Goal: Information Seeking & Learning: Learn about a topic

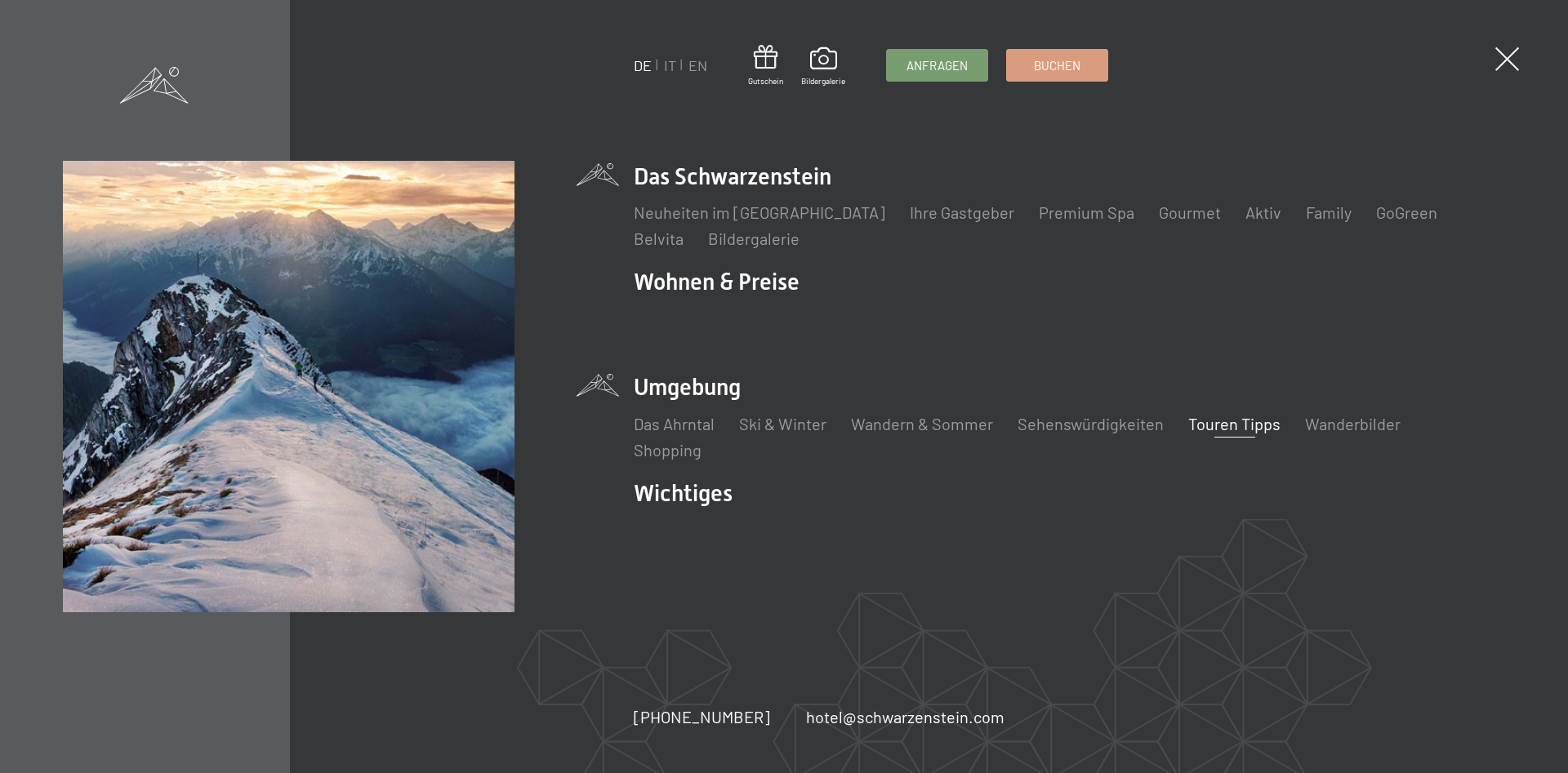
click at [1225, 428] on link "Touren Tipps" at bounding box center [1235, 423] width 93 height 20
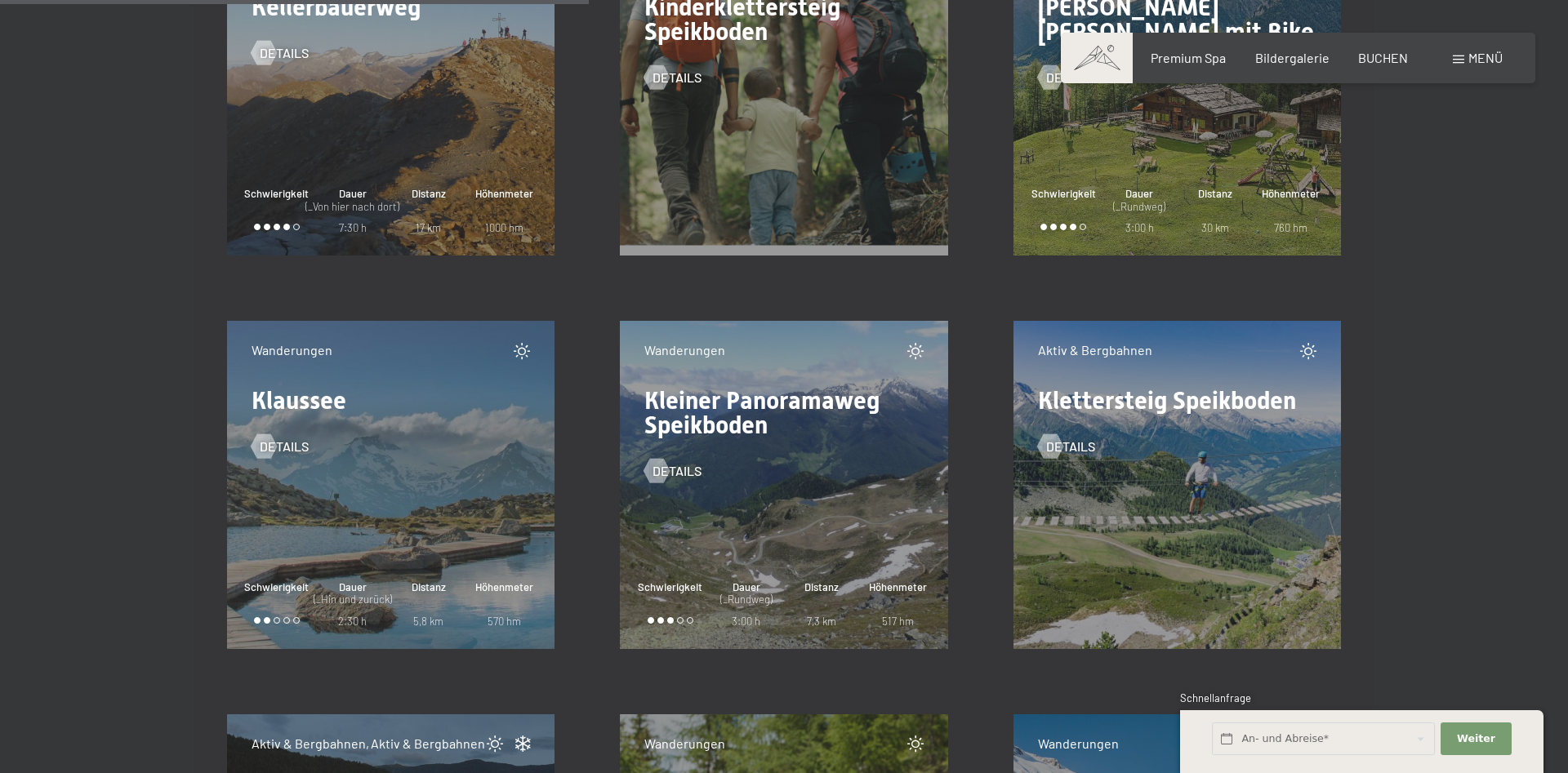
scroll to position [10687, 0]
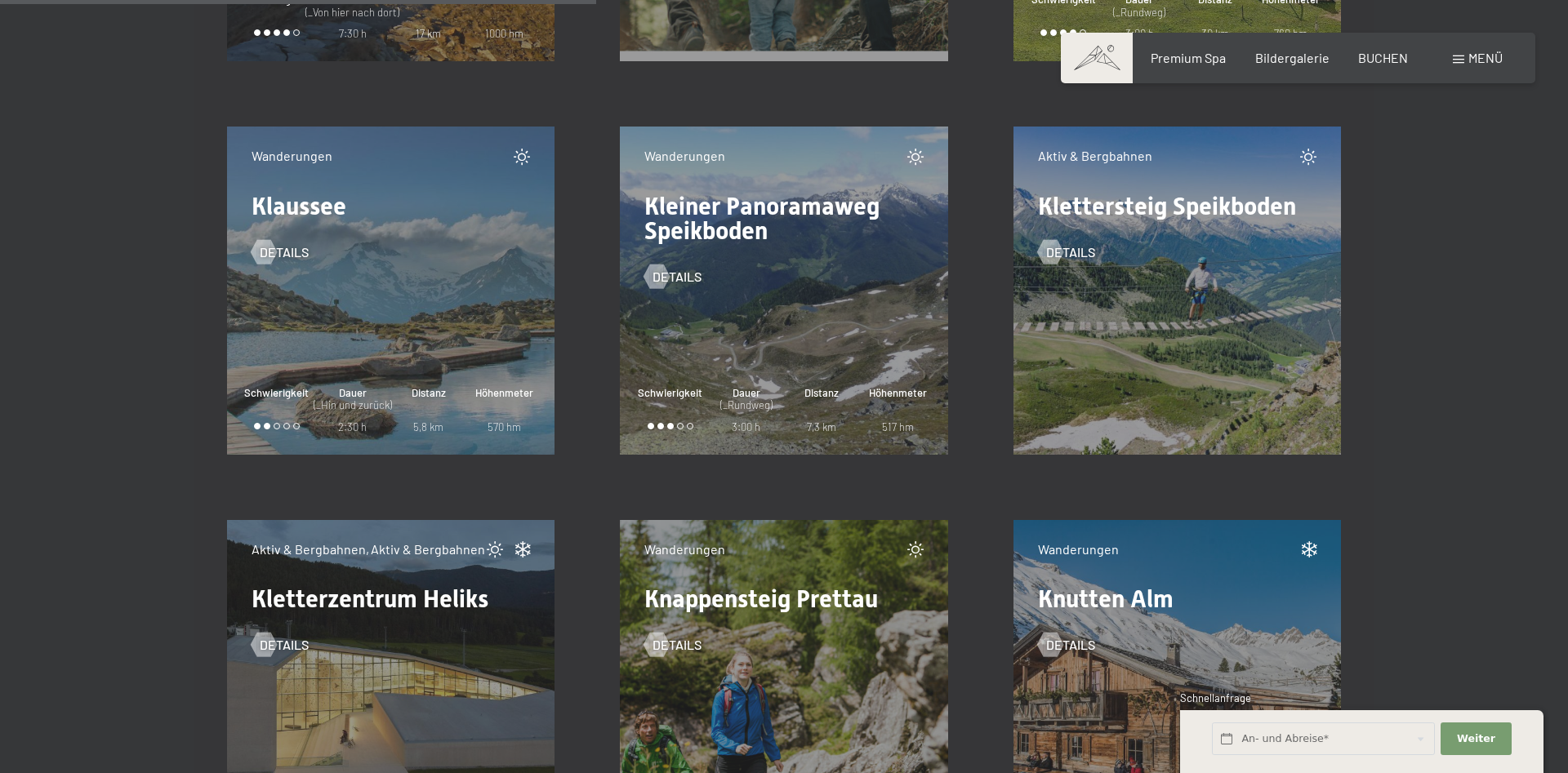
click at [1288, 315] on div "Aktiv & Bergbahnen Klettersteig Speikboden Details" at bounding box center [1177, 291] width 328 height 328
click at [1094, 255] on span "Details" at bounding box center [1086, 252] width 49 height 18
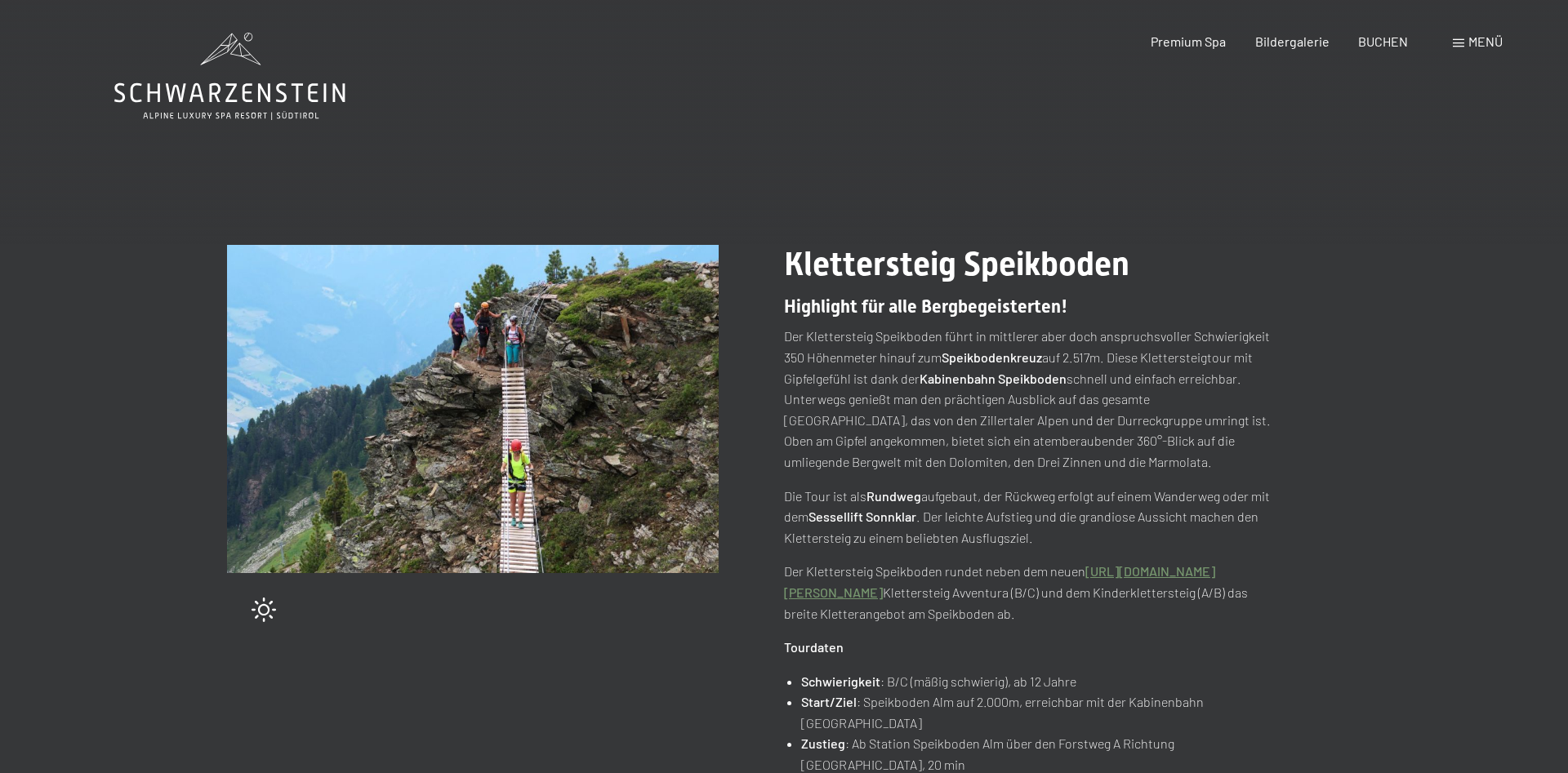
click at [1461, 39] on div "Menü" at bounding box center [1478, 41] width 50 height 18
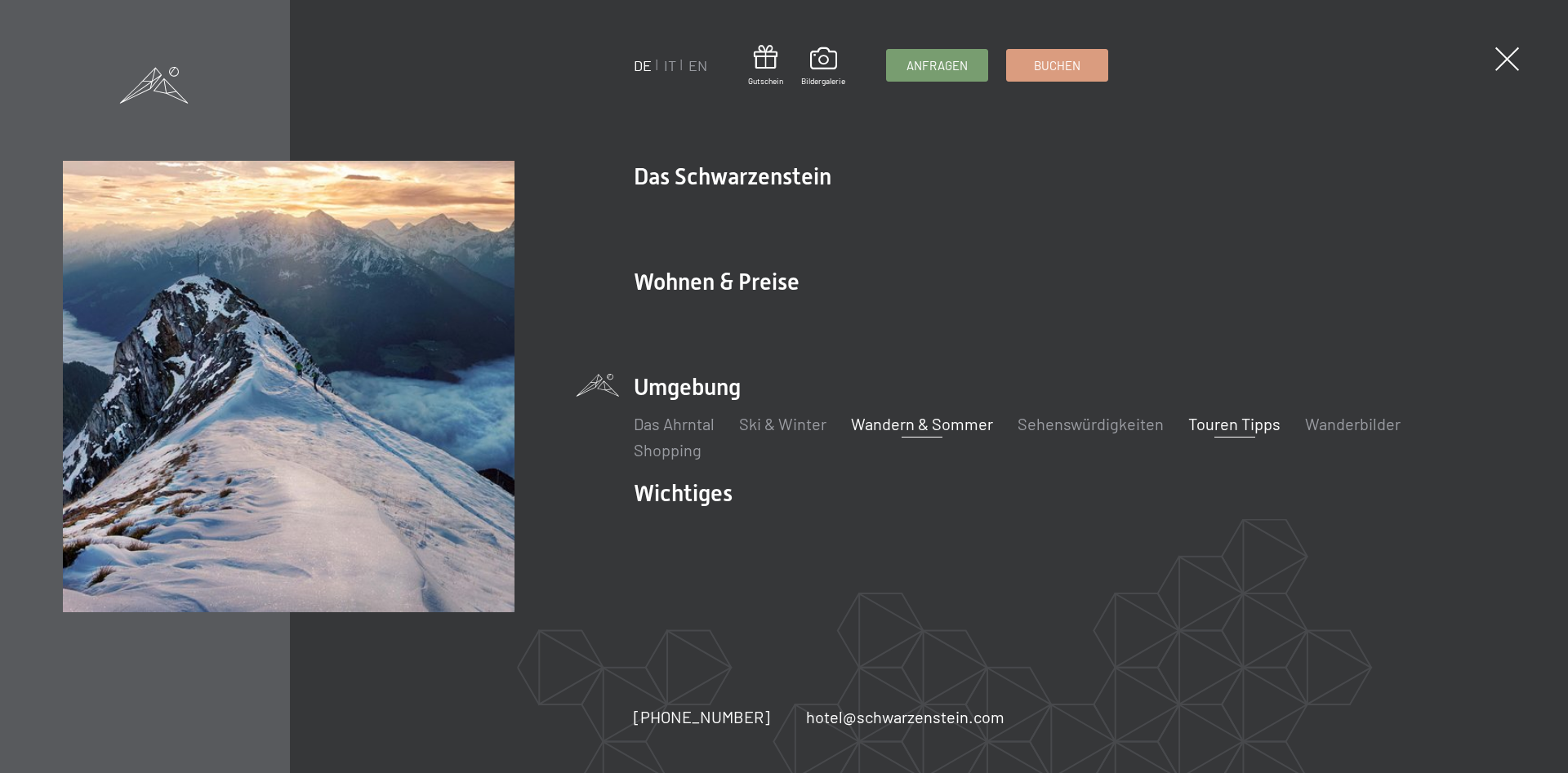
click at [912, 428] on link "Wandern & Sommer" at bounding box center [922, 423] width 142 height 20
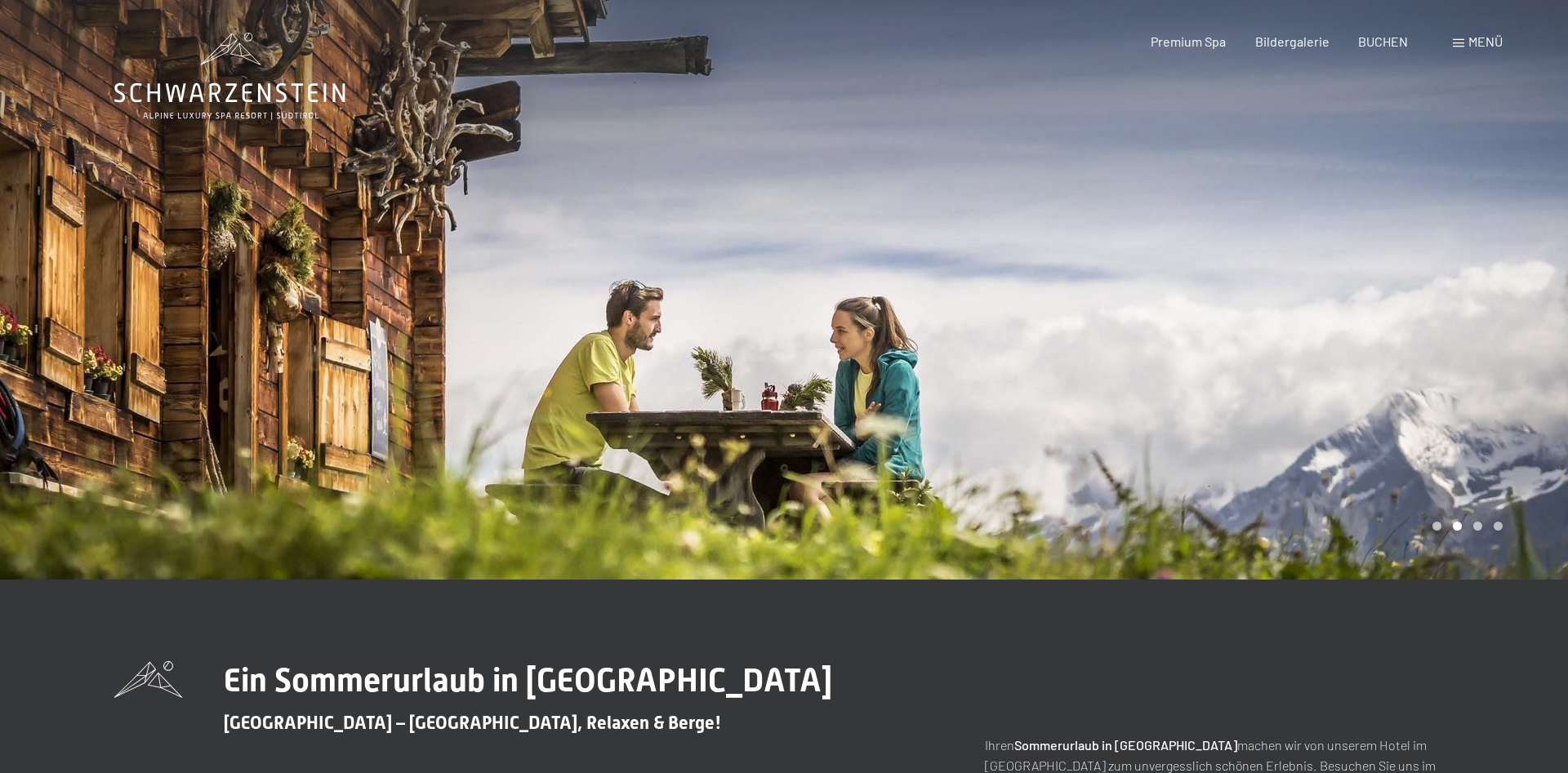
click at [1467, 39] on div "Menü" at bounding box center [1478, 41] width 50 height 18
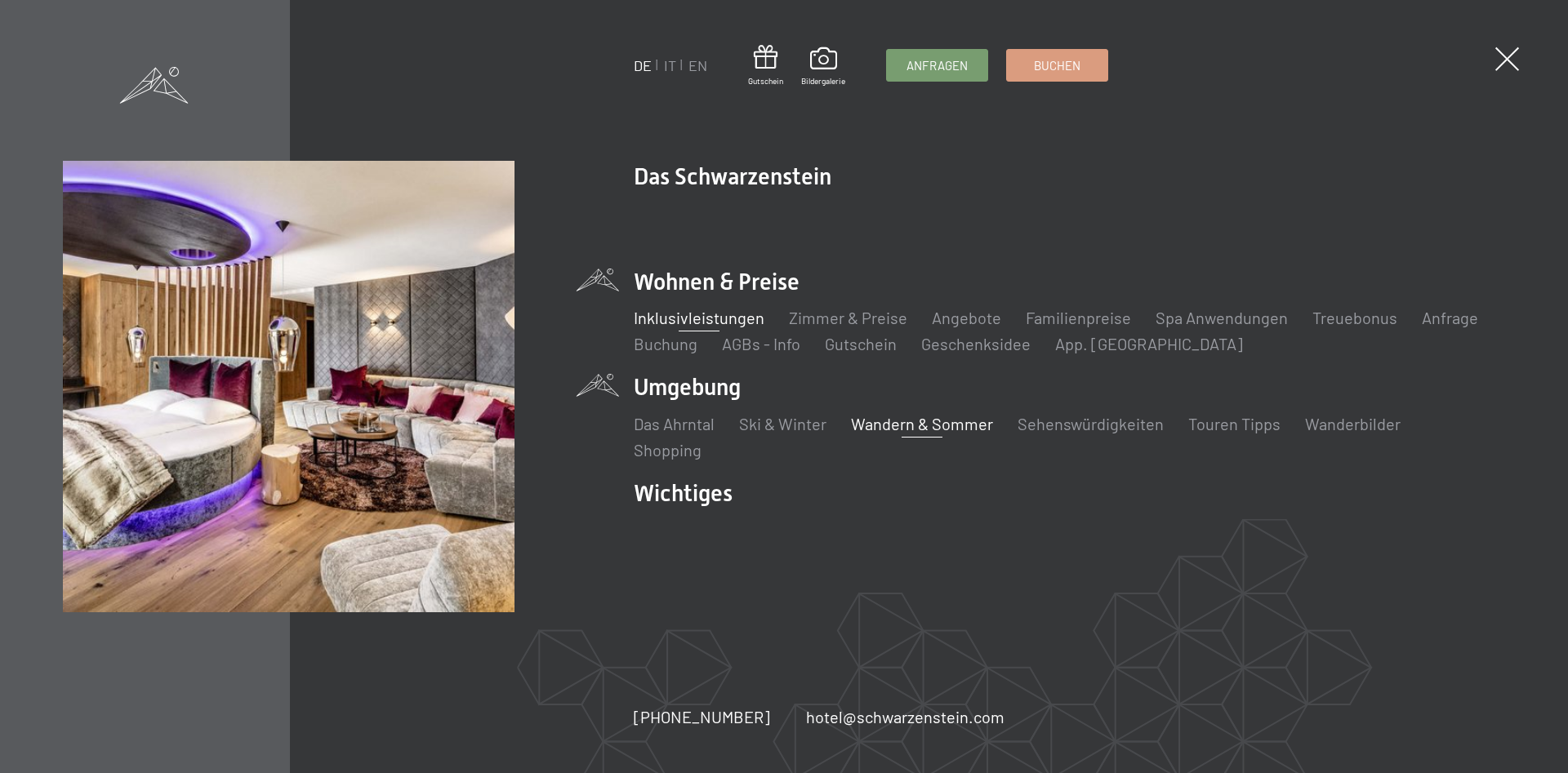
click at [690, 321] on link "Inklusivleistungen" at bounding box center [699, 317] width 130 height 20
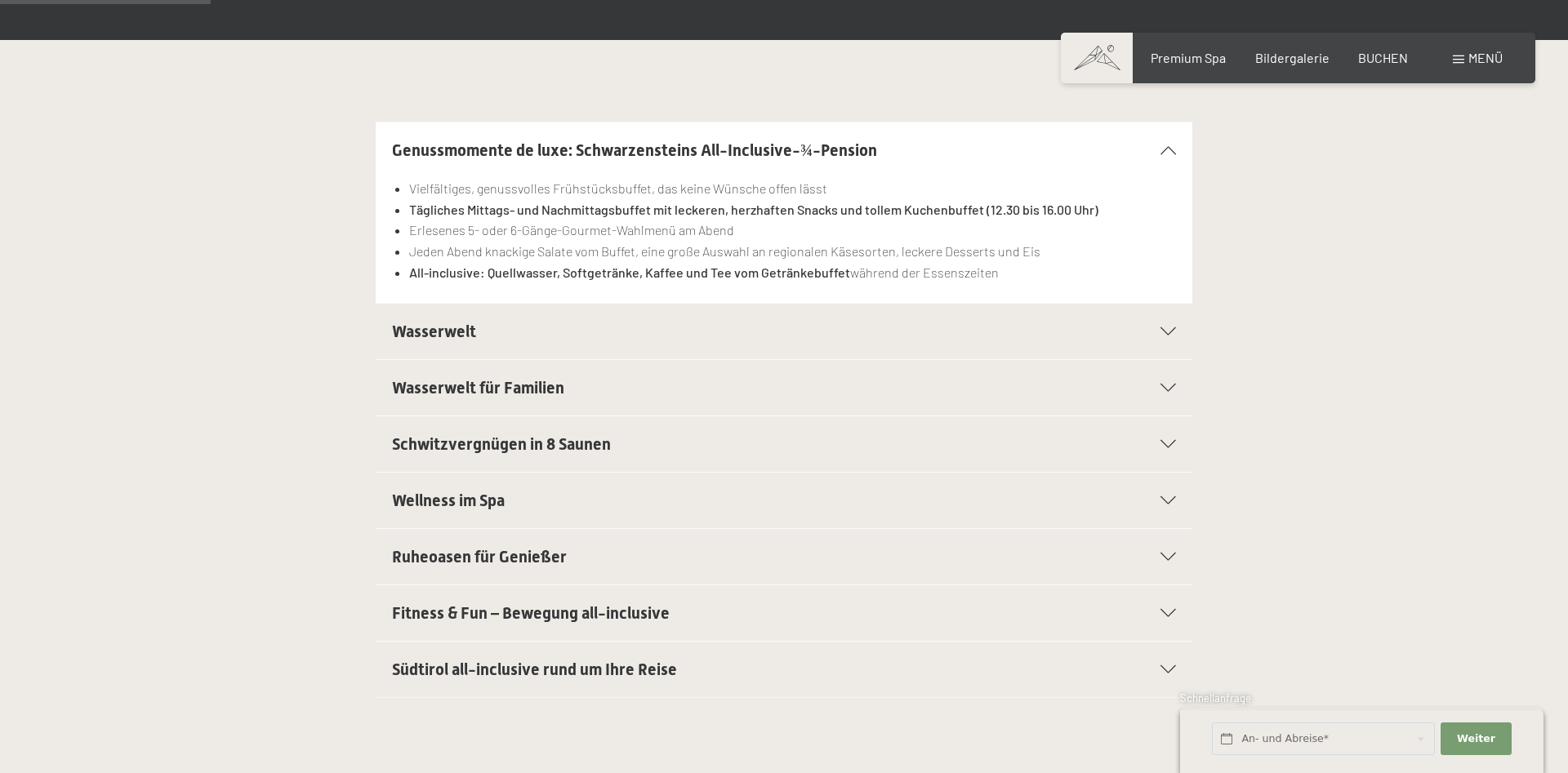
scroll to position [583, 0]
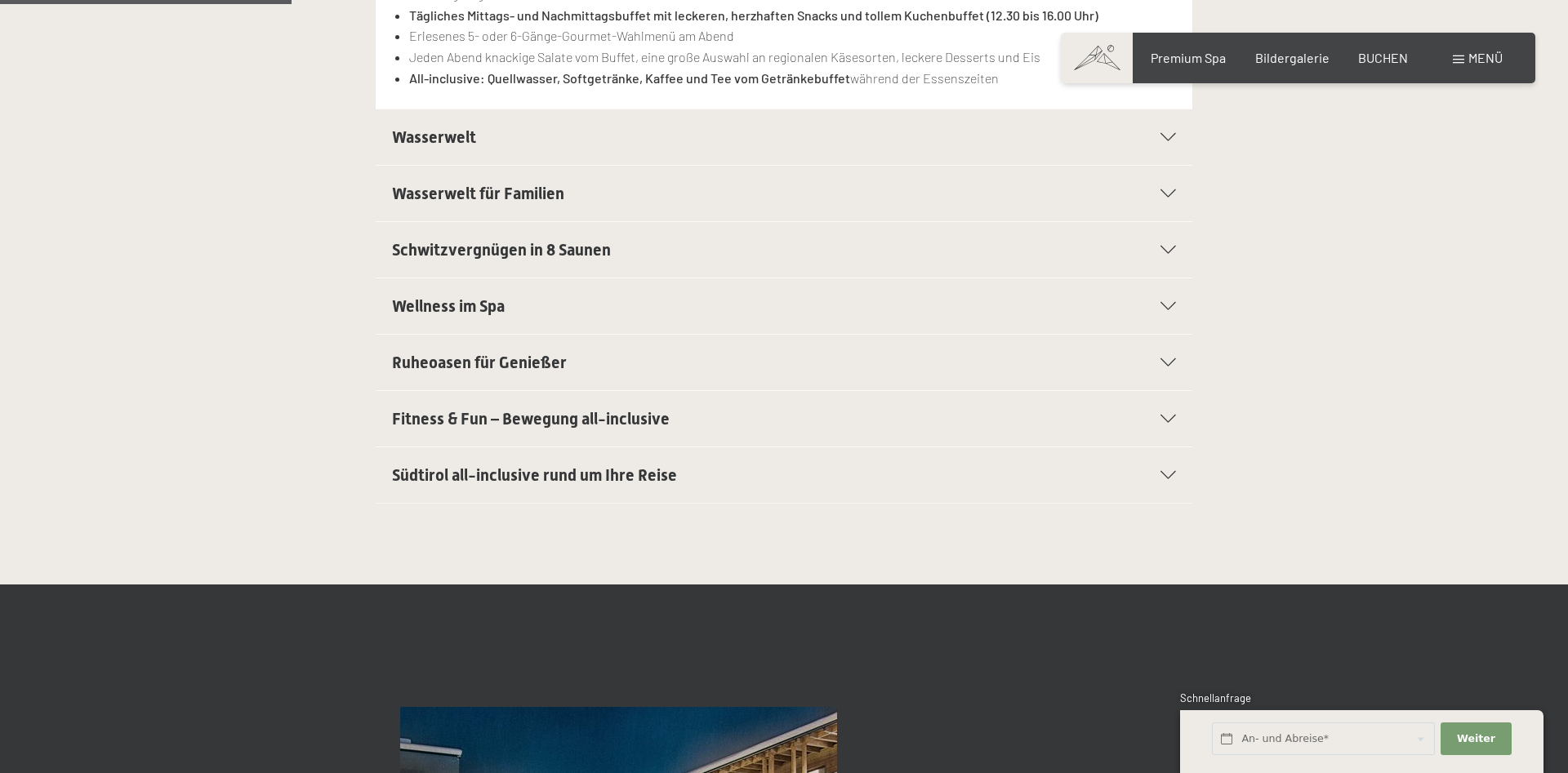
click at [670, 427] on span "Einwilligung Marketing*" at bounding box center [694, 434] width 135 height 16
click at [619, 427] on input "Einwilligung Marketing*" at bounding box center [610, 434] width 16 height 16
checkbox input "false"
click at [670, 418] on h2 "Fitness & Fun – Bewegung all-inclusive" at bounding box center [744, 418] width 706 height 23
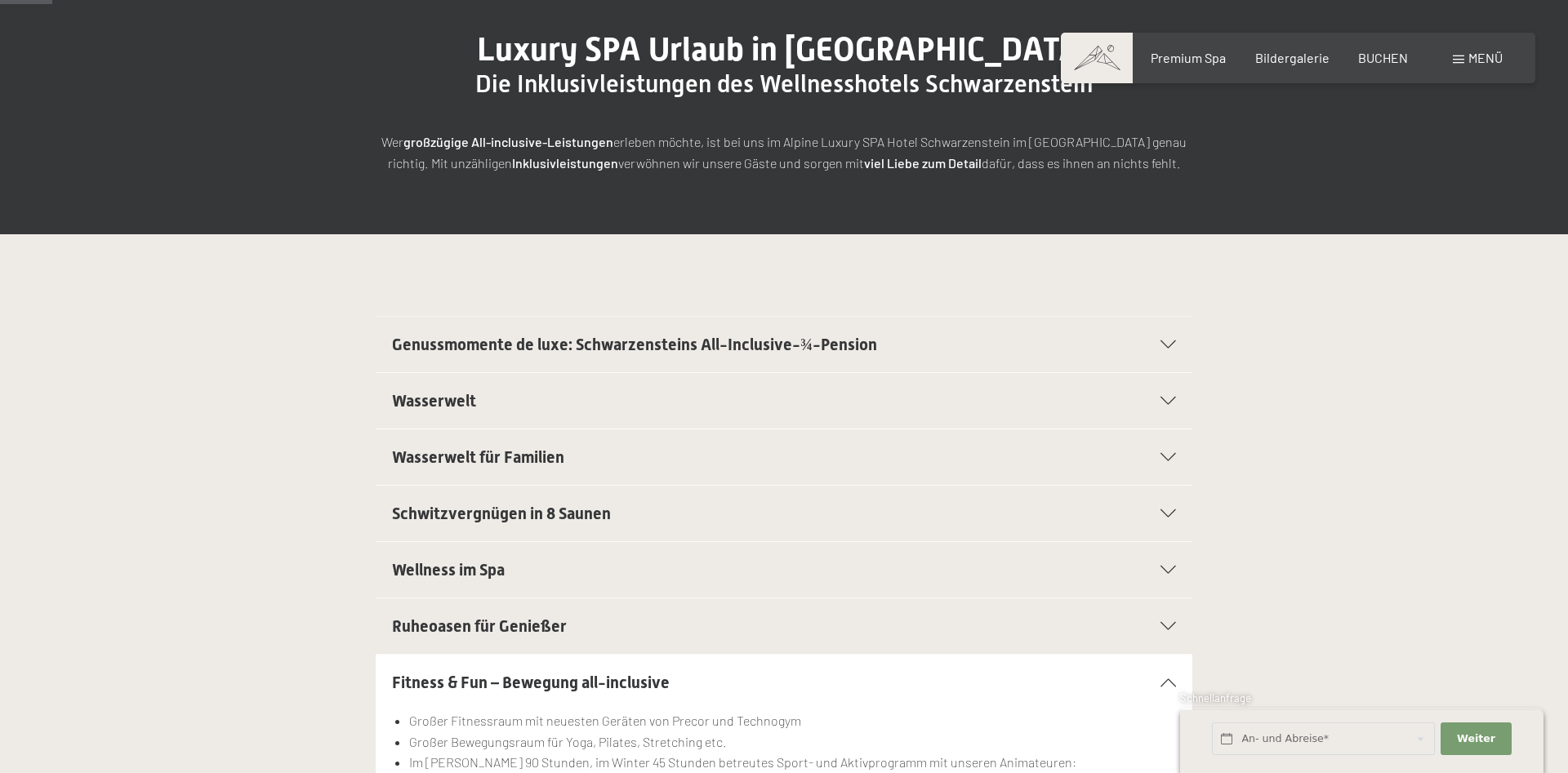
scroll to position [0, 0]
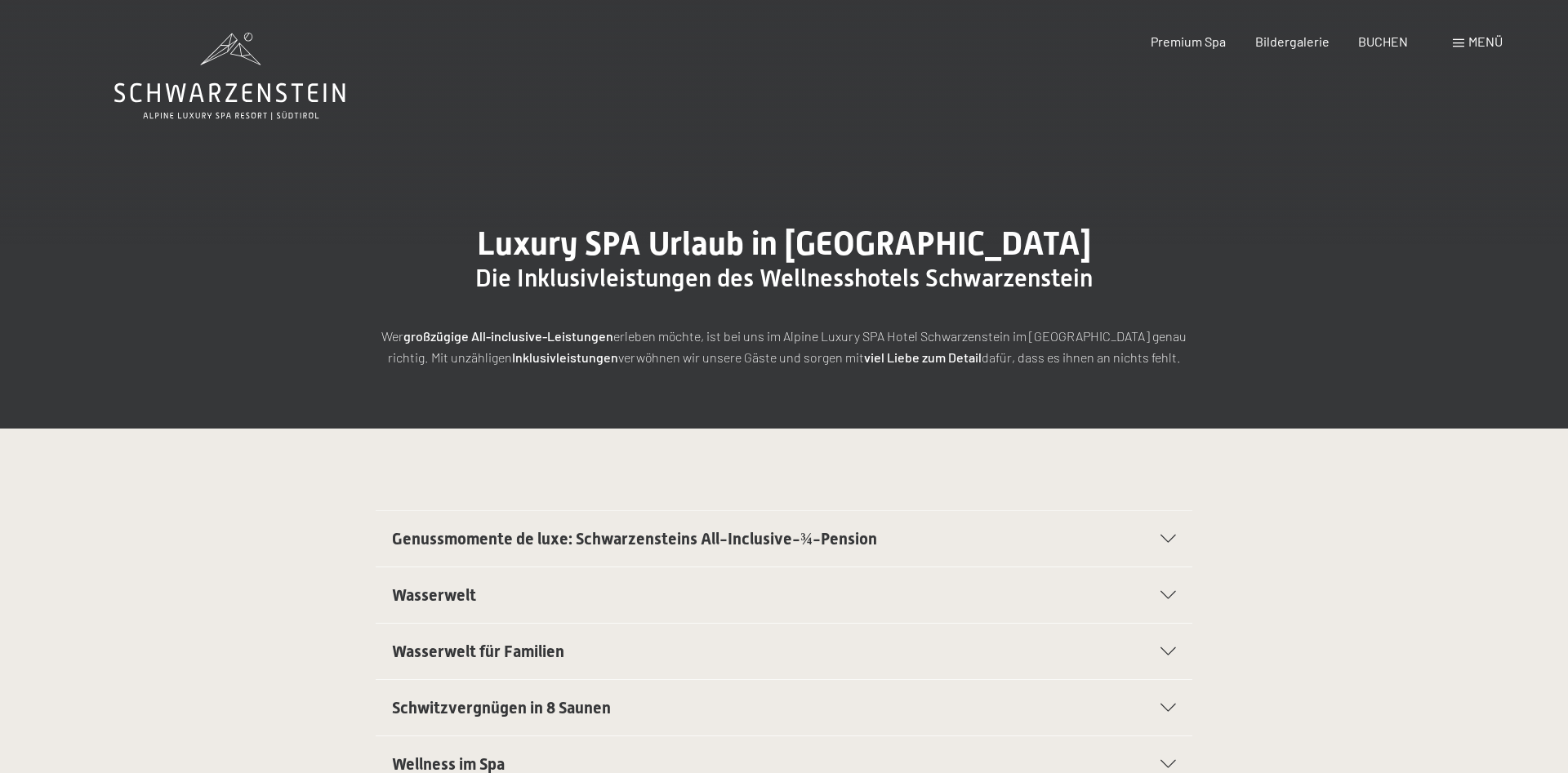
click at [1459, 45] on span at bounding box center [1458, 44] width 11 height 9
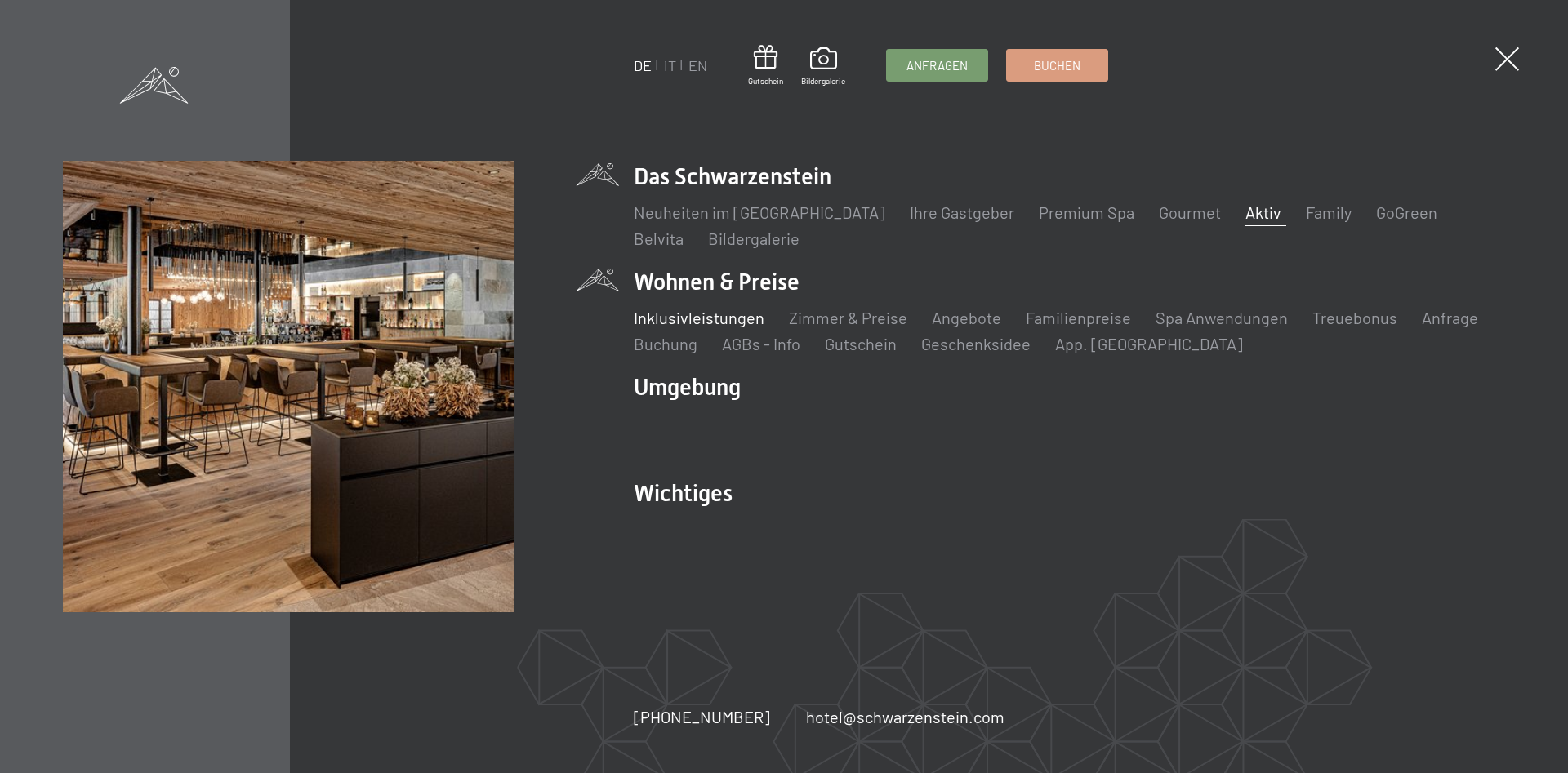
click at [1246, 207] on link "Aktiv" at bounding box center [1264, 212] width 36 height 20
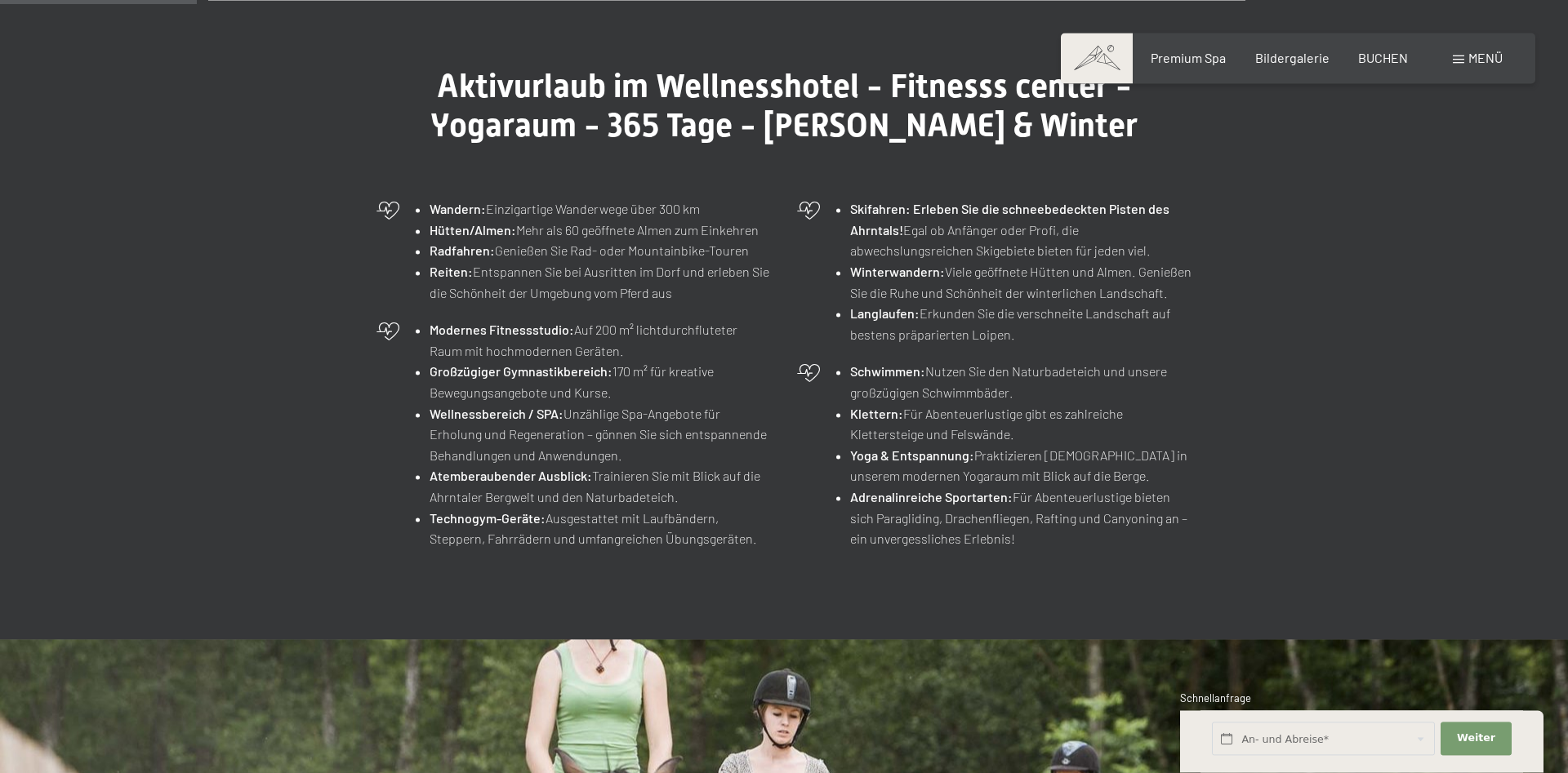
scroll to position [583, 0]
